Goal: Task Accomplishment & Management: Manage account settings

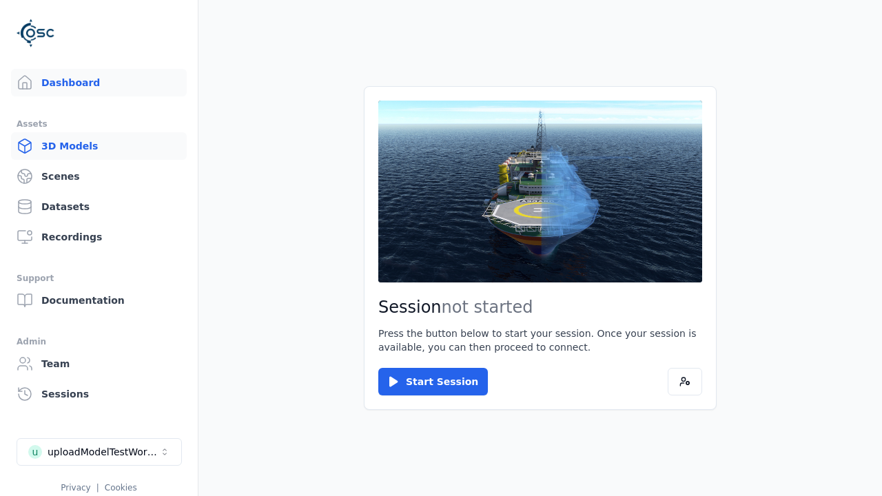
click at [99, 146] on link "3D Models" at bounding box center [99, 146] width 176 height 28
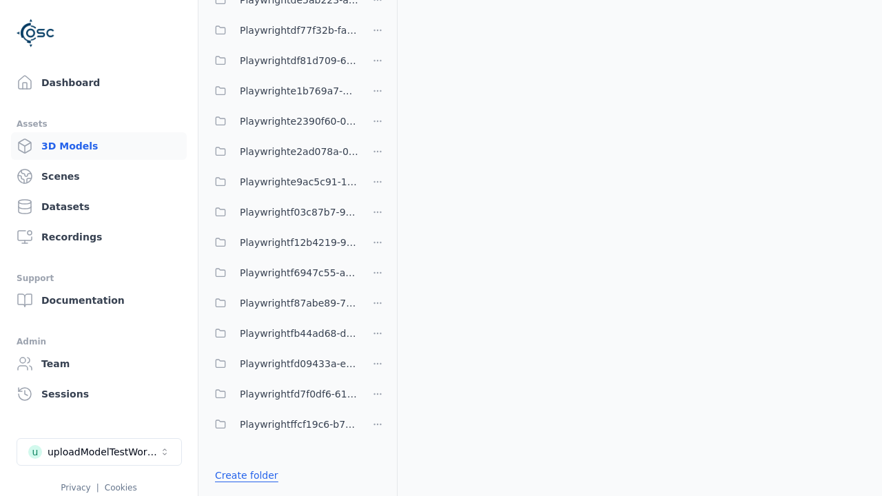
click at [246, 476] on link "Create folder" at bounding box center [246, 476] width 63 height 14
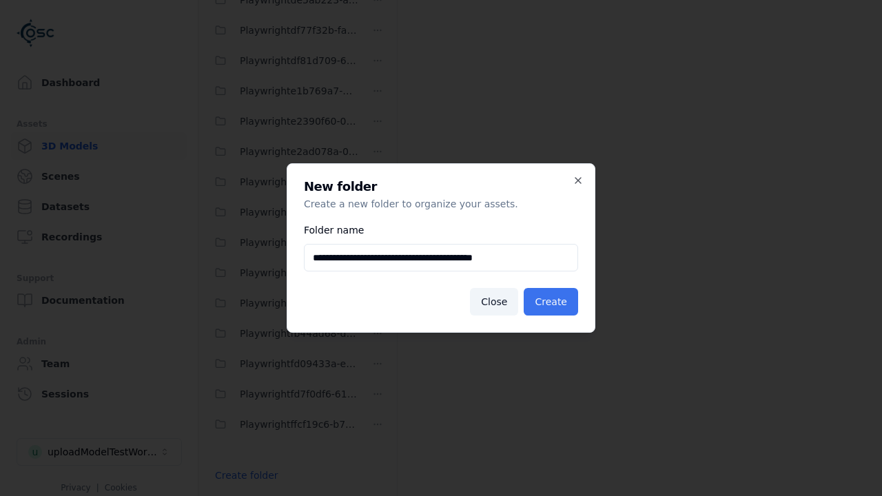
type input "**********"
click at [551, 302] on button "Create" at bounding box center [551, 302] width 54 height 28
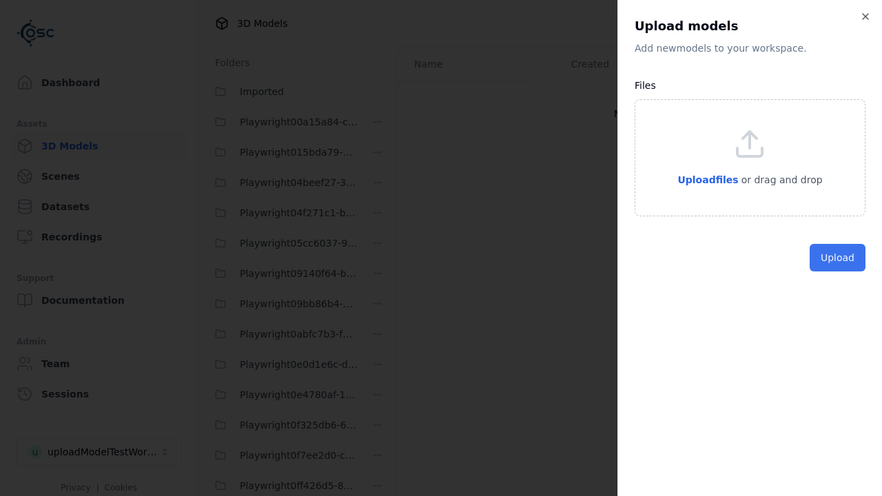
click at [837, 272] on button "Upload" at bounding box center [838, 258] width 56 height 28
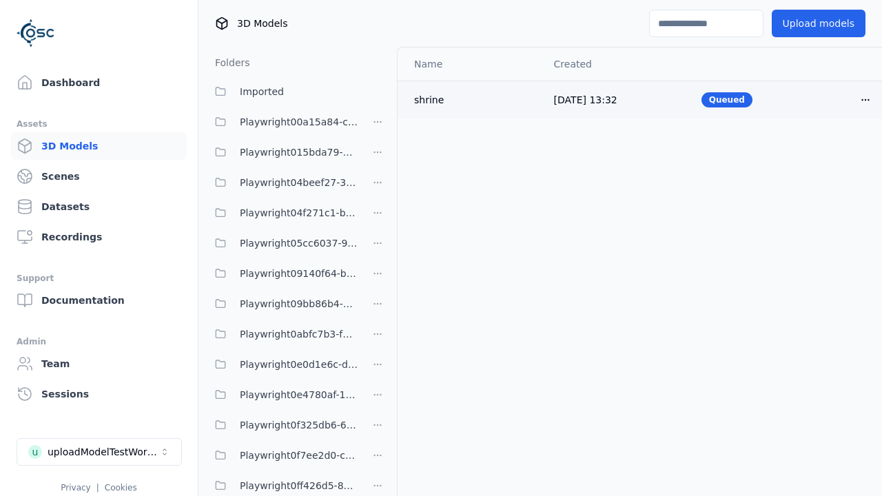
click at [866, 99] on html "Support Dashboard Assets 3D Models Scenes Datasets Recordings Support Documenta…" at bounding box center [441, 248] width 882 height 496
click at [835, 153] on div "Delete" at bounding box center [835, 153] width 81 height 22
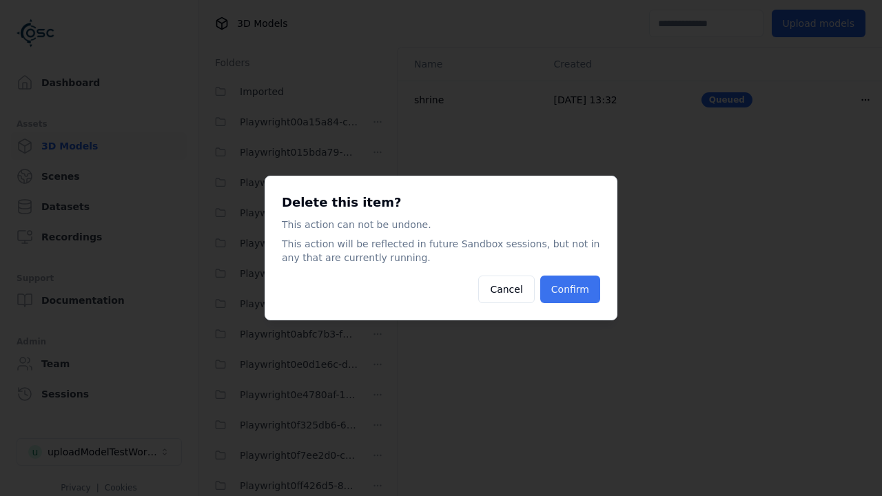
click at [570, 289] on button "Confirm" at bounding box center [570, 290] width 60 height 28
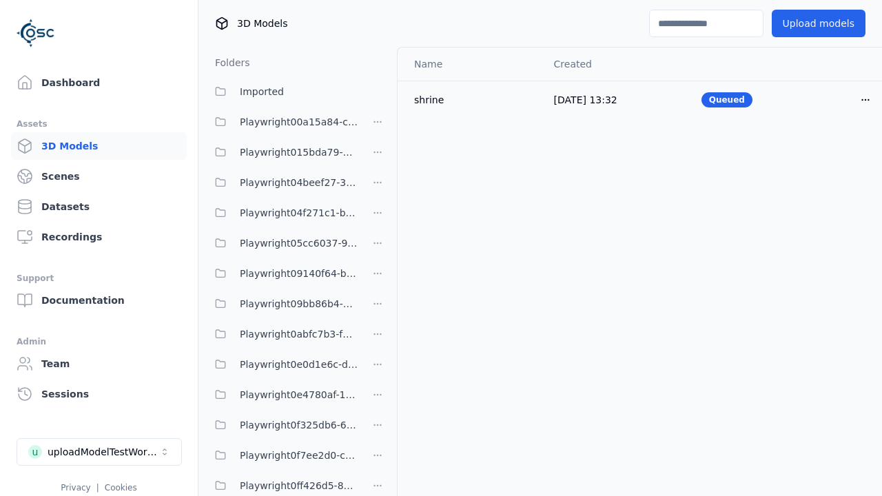
click at [378, 248] on html "Support Dashboard Assets 3D Models Scenes Datasets Recordings Support Documenta…" at bounding box center [441, 248] width 882 height 496
